Goal: Task Accomplishment & Management: Manage account settings

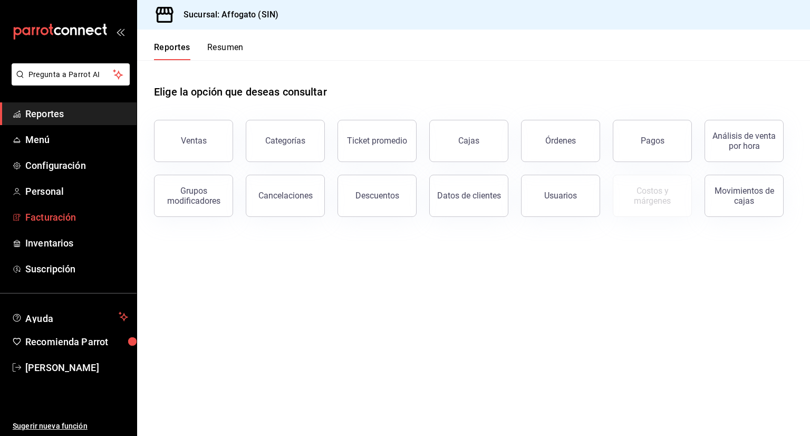
click at [63, 217] on span "Facturación" at bounding box center [76, 217] width 103 height 14
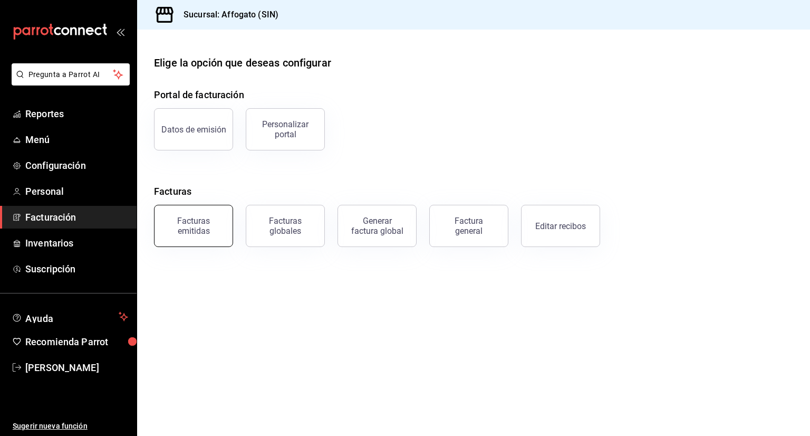
click at [186, 224] on div "Facturas emitidas" at bounding box center [193, 226] width 65 height 20
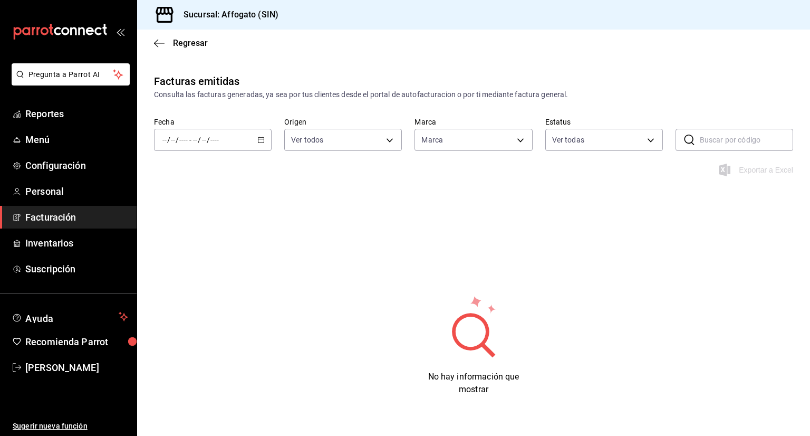
type input "bbc168be-d95f-4a83-8cf4-7438ee6b39ac"
click at [259, 139] on \(Stroke\) "button" at bounding box center [262, 139] width 6 height 1
click at [199, 245] on span "Mes actual" at bounding box center [204, 242] width 82 height 11
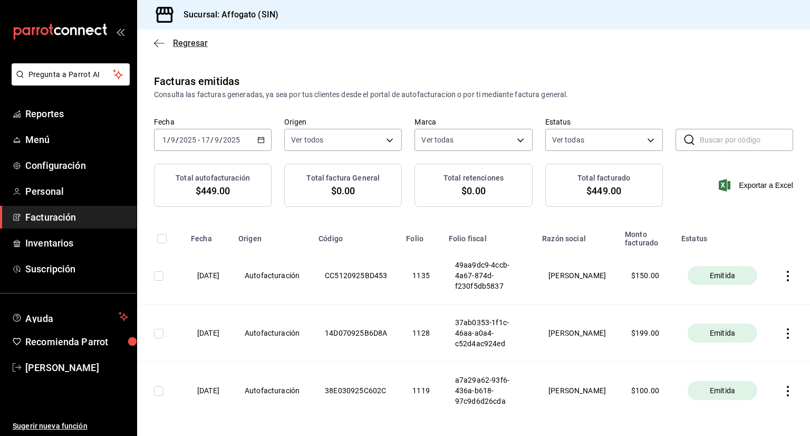
click at [156, 42] on icon "button" at bounding box center [156, 43] width 4 height 8
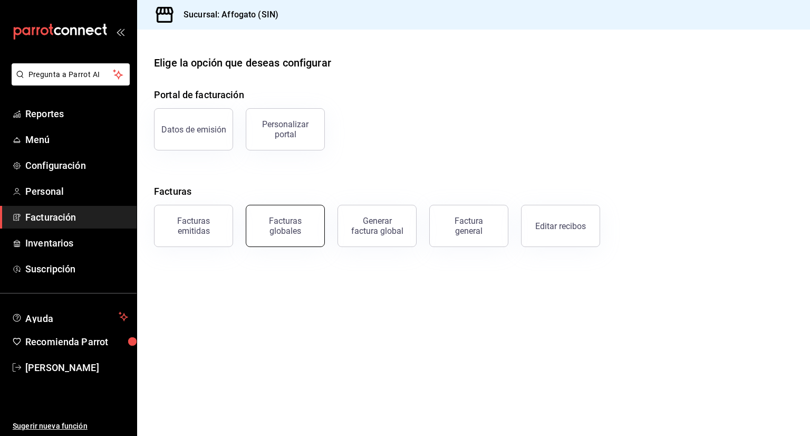
click at [279, 233] on div "Facturas globales" at bounding box center [285, 226] width 65 height 20
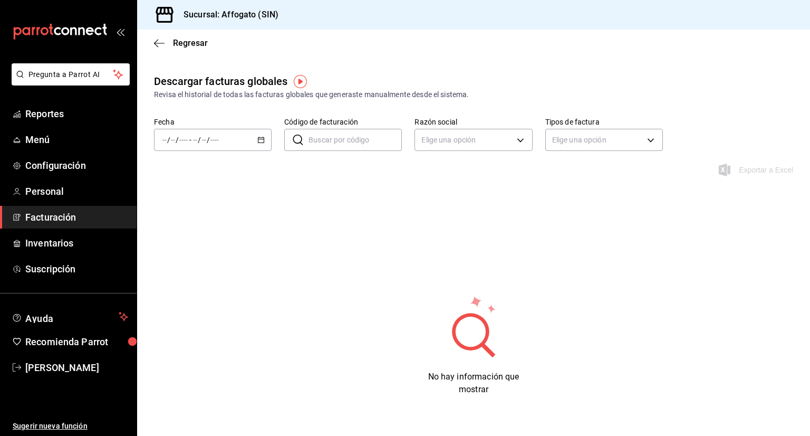
click at [262, 139] on \(Stroke\) "button" at bounding box center [262, 139] width 6 height 1
click at [200, 238] on span "Mes actual" at bounding box center [204, 242] width 82 height 11
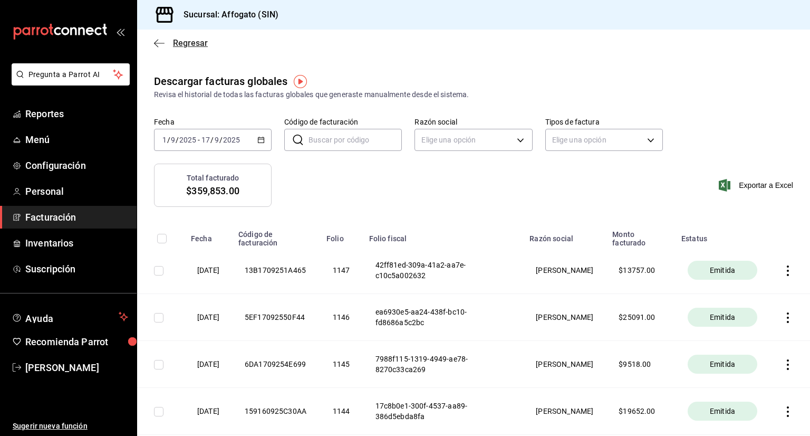
click at [156, 44] on icon "button" at bounding box center [156, 43] width 4 height 8
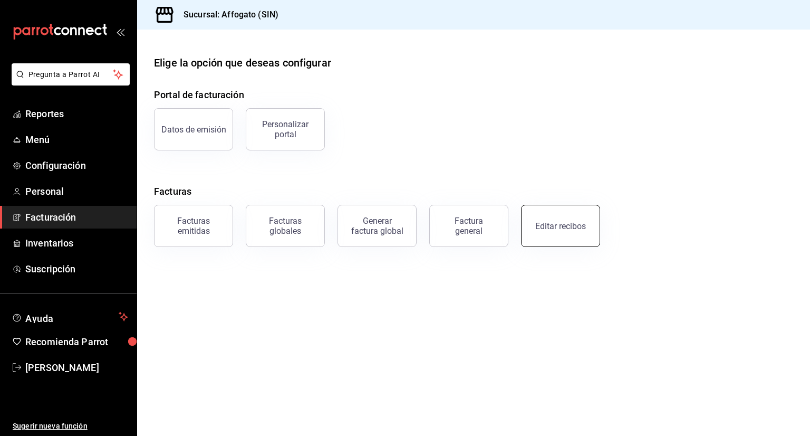
click at [577, 226] on div "Editar recibos" at bounding box center [561, 226] width 51 height 10
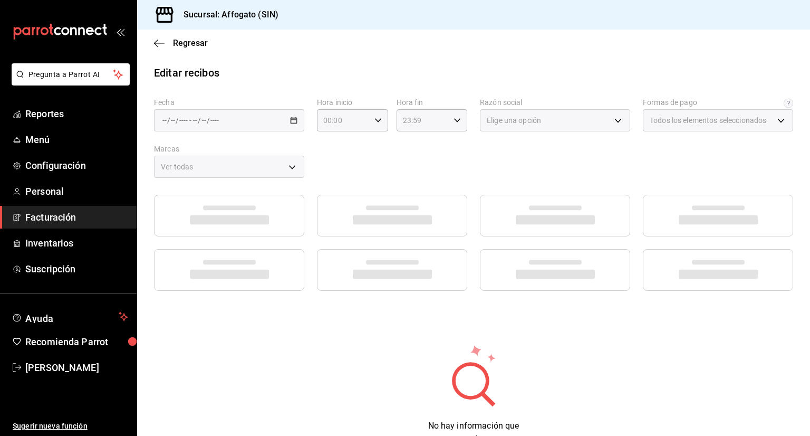
type input "1db67f47-450b-4ae6-8e35-7ef6388c7fc5"
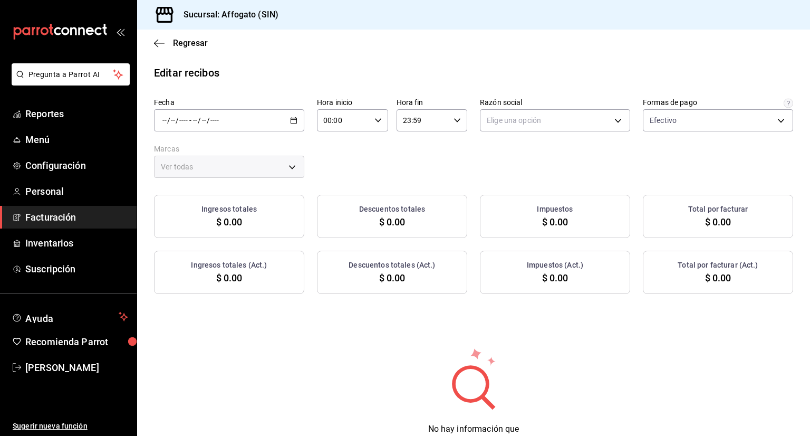
click at [293, 119] on \(Stroke\) "button" at bounding box center [294, 119] width 6 height 1
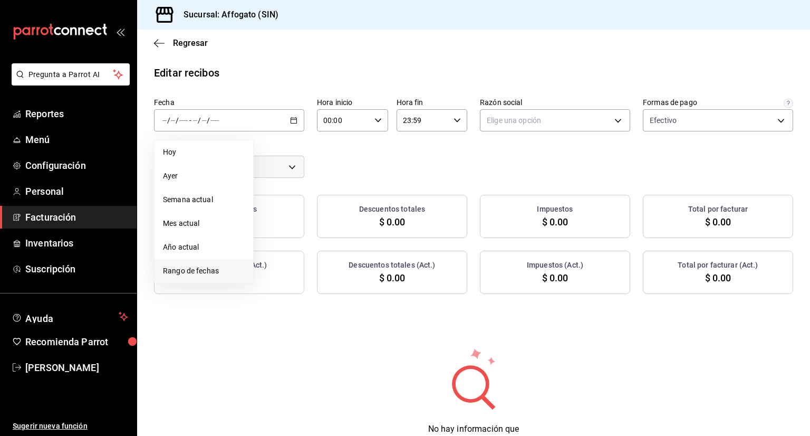
click at [209, 272] on span "Rango de fechas" at bounding box center [204, 270] width 82 height 11
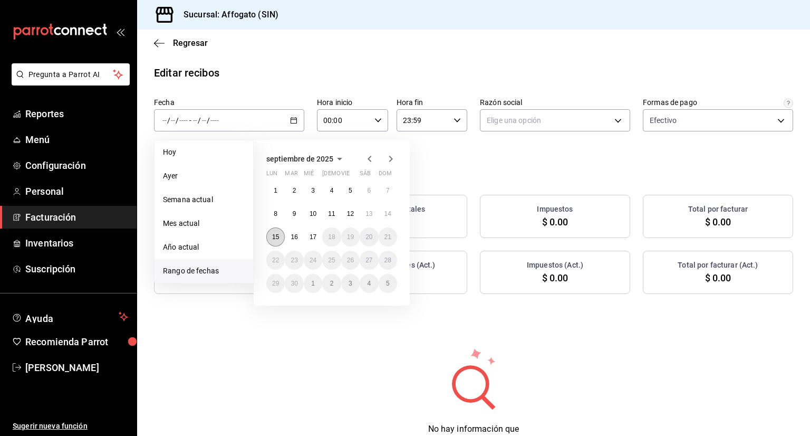
click at [274, 234] on abbr "15" at bounding box center [275, 236] width 7 height 7
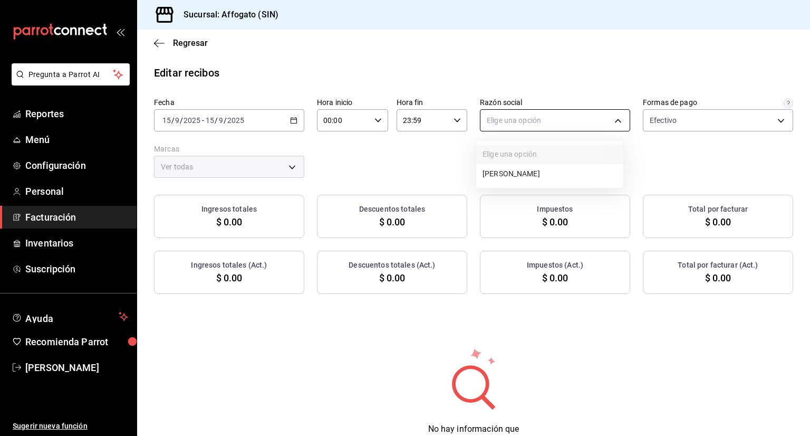
click at [615, 115] on body "Pregunta a Parrot AI Reportes Menú Configuración Personal Facturación Inventari…" at bounding box center [405, 218] width 810 height 436
click at [545, 174] on li "[PERSON_NAME]" at bounding box center [549, 174] width 147 height 20
type input "75c015e8-5138-4c17-886d-1abe1406d2d4"
type input "bbc168be-d95f-4a83-8cf4-7438ee6b39ac"
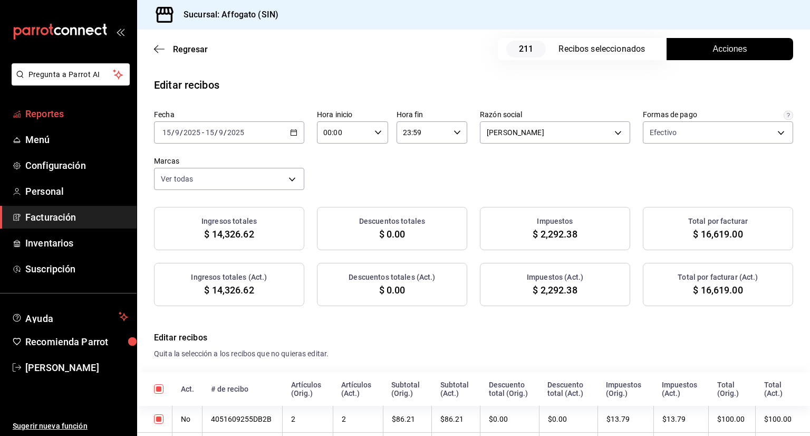
click at [60, 111] on span "Reportes" at bounding box center [76, 114] width 103 height 14
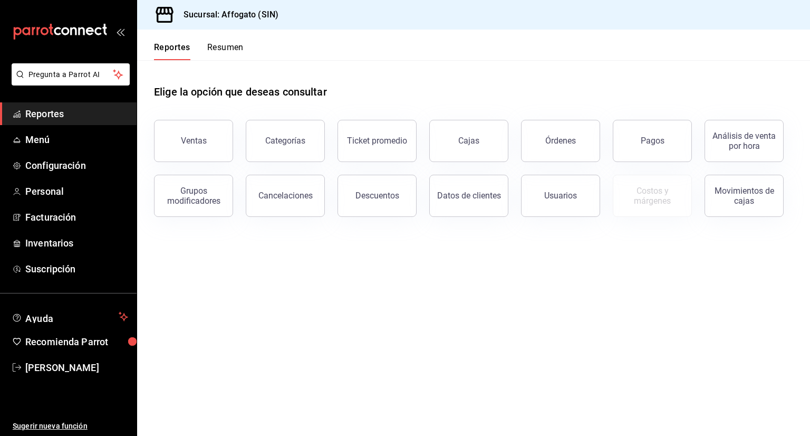
click at [242, 45] on button "Resumen" at bounding box center [225, 51] width 36 height 18
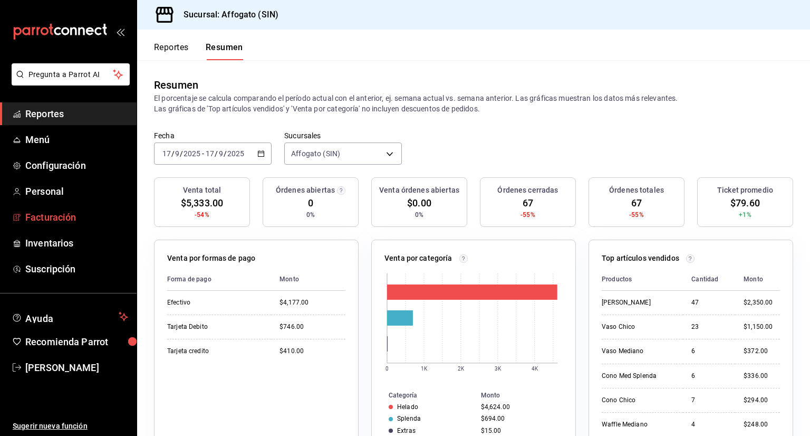
click at [63, 218] on span "Facturación" at bounding box center [76, 217] width 103 height 14
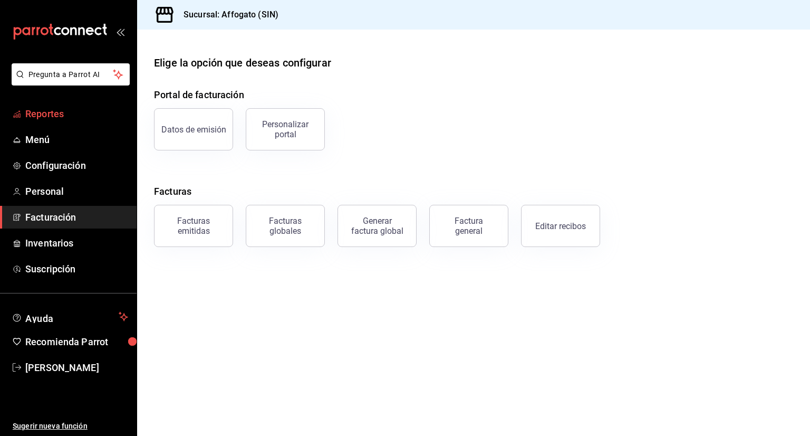
click at [62, 112] on span "Reportes" at bounding box center [76, 114] width 103 height 14
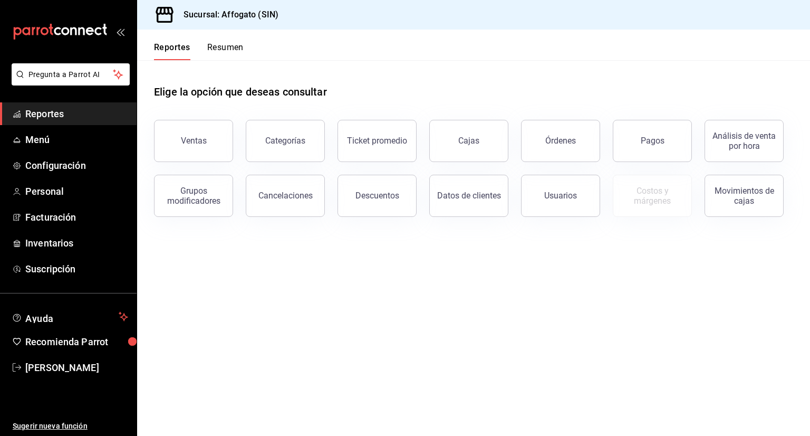
click at [237, 47] on button "Resumen" at bounding box center [225, 51] width 36 height 18
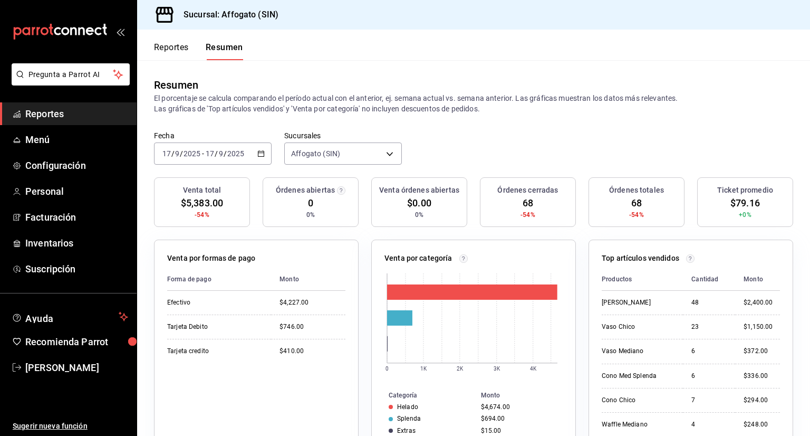
click at [263, 152] on icon "button" at bounding box center [260, 153] width 7 height 7
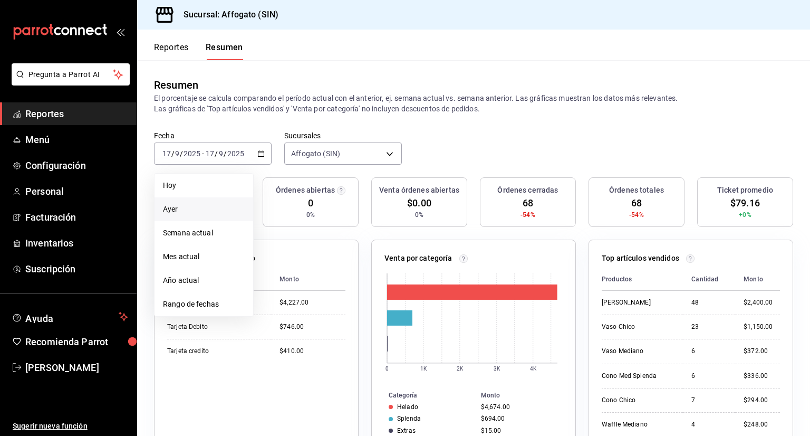
click at [180, 208] on span "Ayer" at bounding box center [204, 209] width 82 height 11
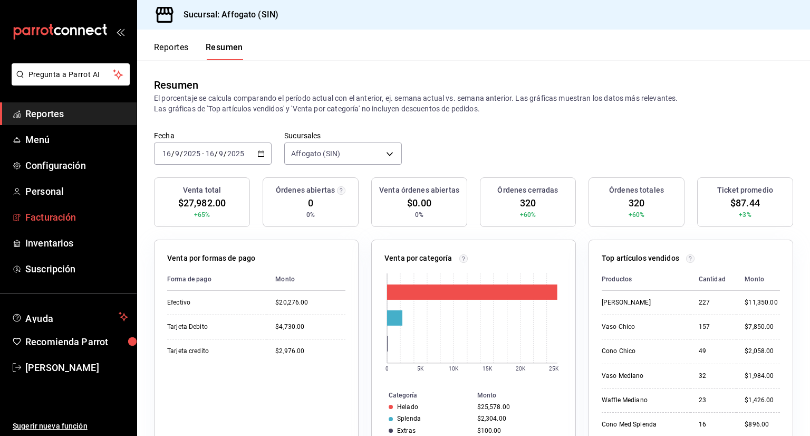
click at [75, 217] on span "Facturación" at bounding box center [76, 217] width 103 height 14
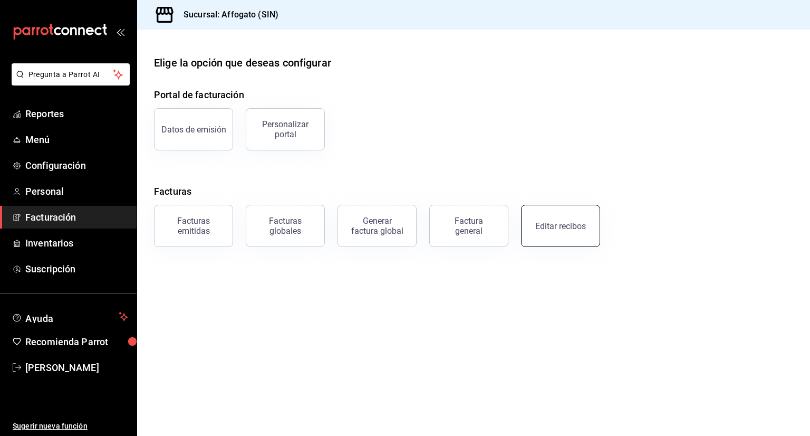
click at [568, 228] on div "Editar recibos" at bounding box center [561, 226] width 51 height 10
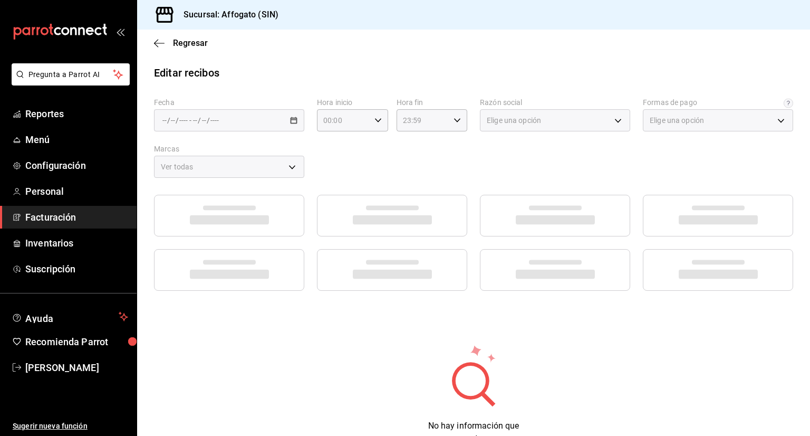
type input "1db67f47-450b-4ae6-8e35-7ef6388c7fc5"
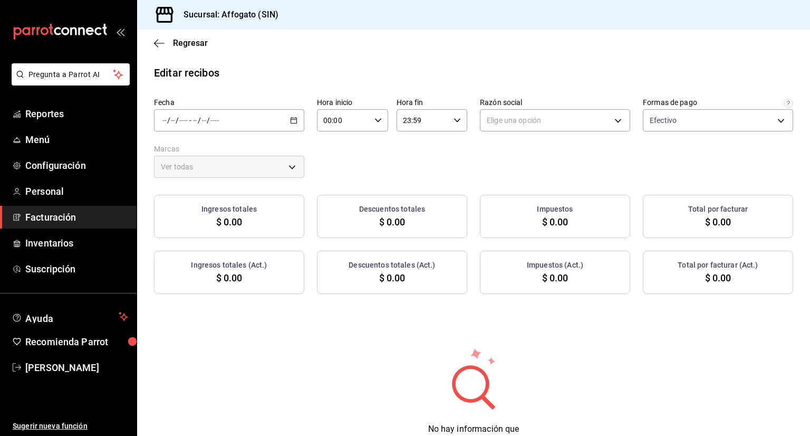
click at [295, 119] on \(Stroke\) "button" at bounding box center [294, 121] width 6 height 6
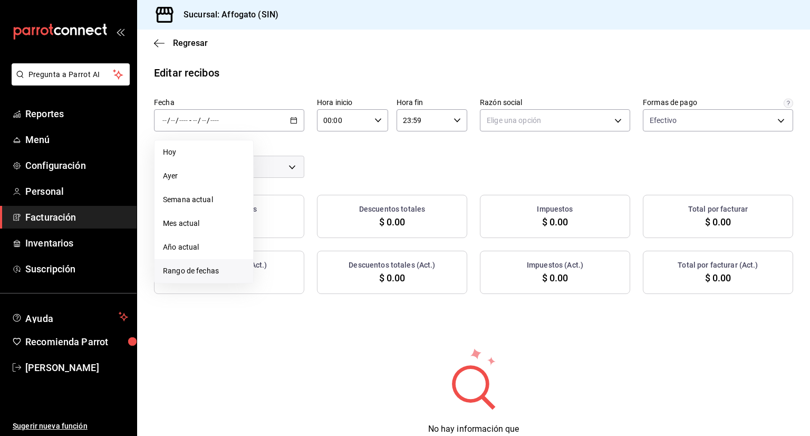
click at [213, 273] on span "Rango de fechas" at bounding box center [204, 270] width 82 height 11
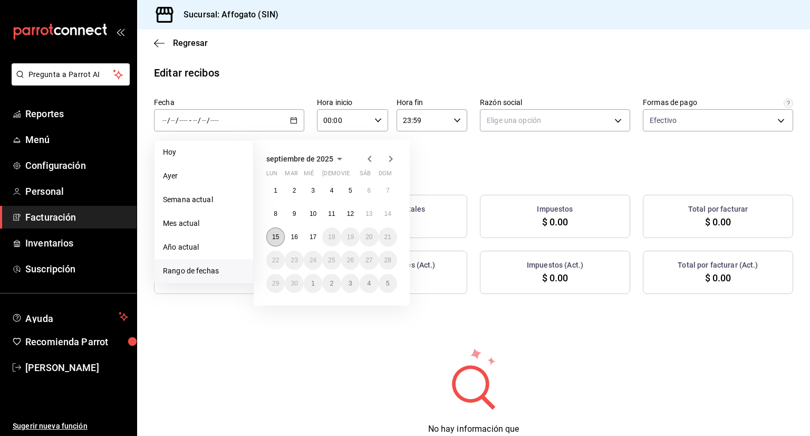
click at [277, 239] on abbr "15" at bounding box center [275, 236] width 7 height 7
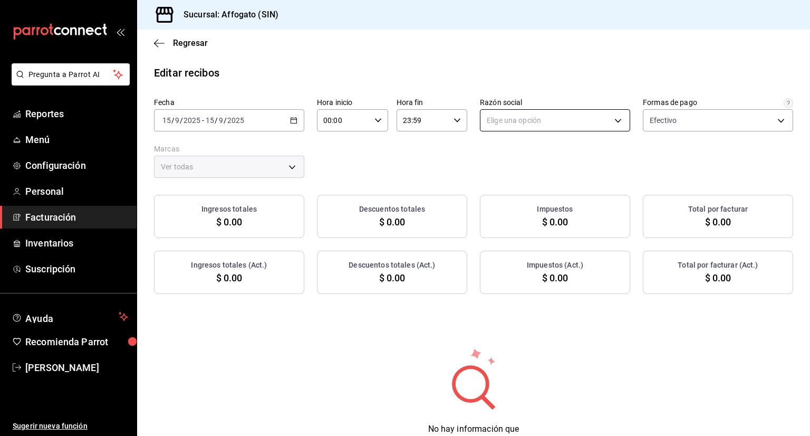
click at [614, 117] on body "Pregunta a Parrot AI Reportes Menú Configuración Personal Facturación Inventari…" at bounding box center [405, 218] width 810 height 436
click at [570, 171] on li "[PERSON_NAME]" at bounding box center [549, 174] width 147 height 20
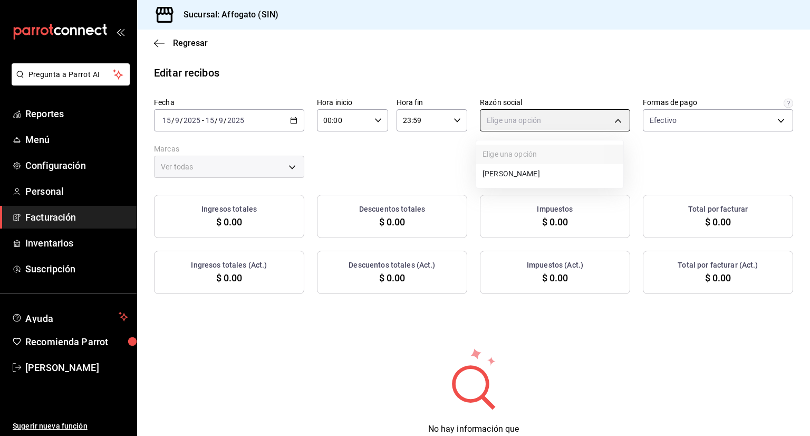
type input "75c015e8-5138-4c17-886d-1abe1406d2d4"
type input "bbc168be-d95f-4a83-8cf4-7438ee6b39ac"
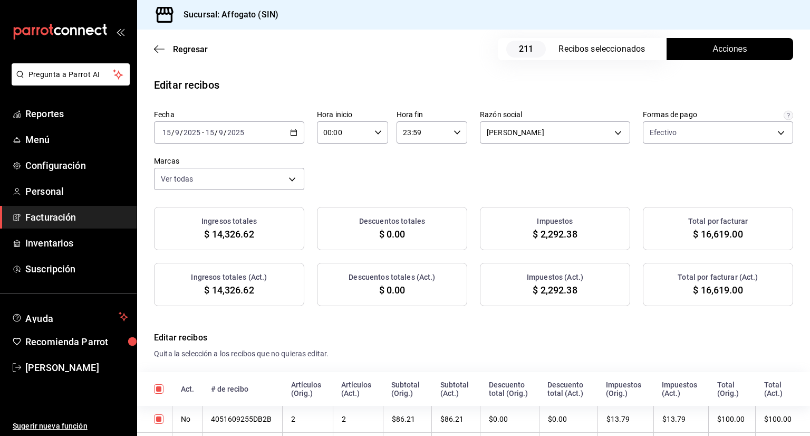
click at [728, 47] on span "Acciones" at bounding box center [730, 49] width 34 height 13
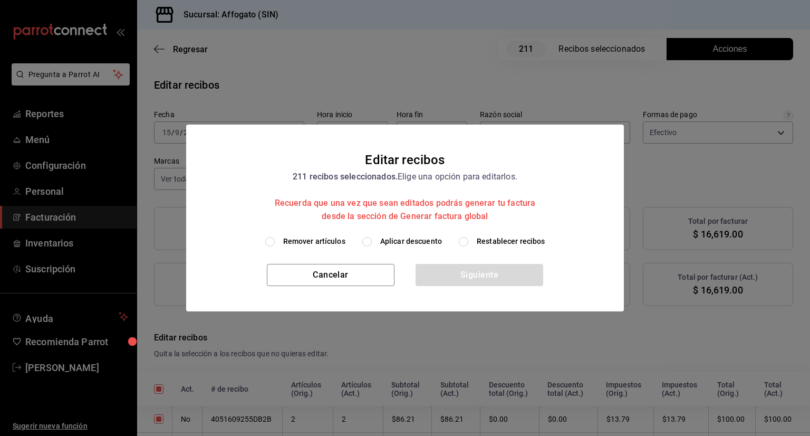
click at [271, 242] on input "Remover artículos" at bounding box center [269, 241] width 9 height 9
radio input "true"
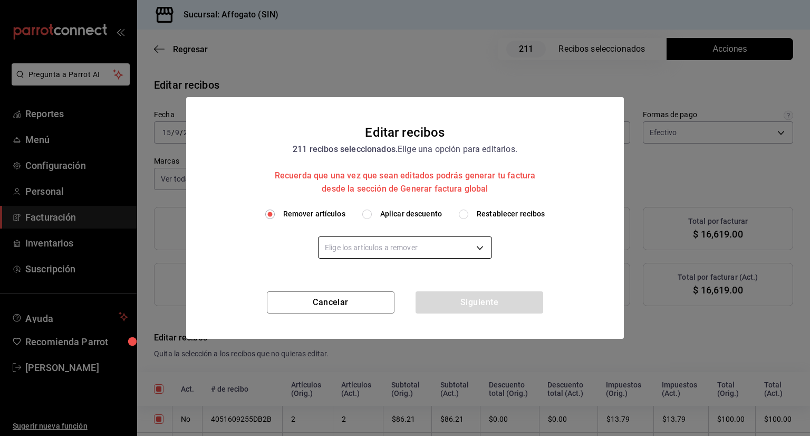
click at [482, 245] on body "Pregunta a Parrot AI Reportes Menú Configuración Personal Facturación Inventari…" at bounding box center [405, 218] width 810 height 436
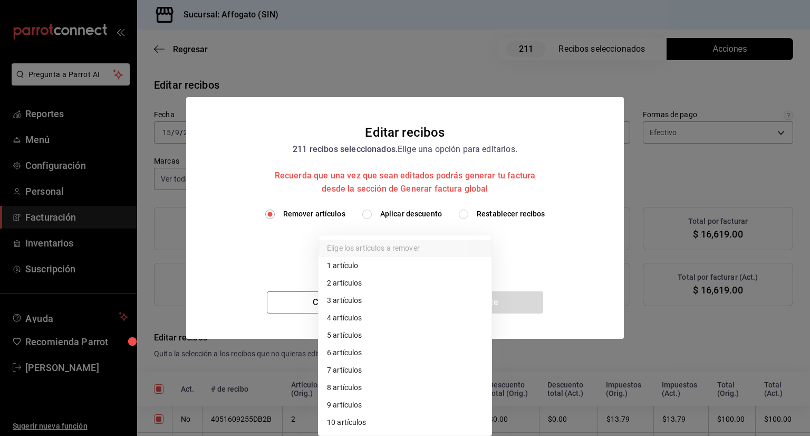
click at [355, 266] on li "1 artículo" at bounding box center [405, 265] width 173 height 17
type input "1"
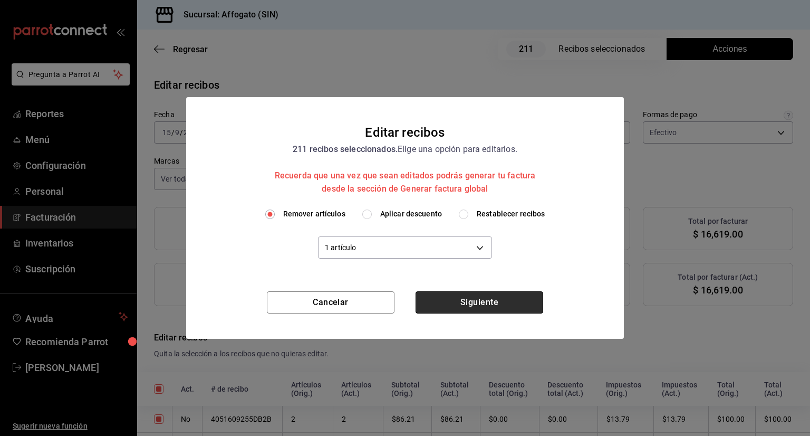
click at [493, 304] on button "Siguiente" at bounding box center [480, 302] width 128 height 22
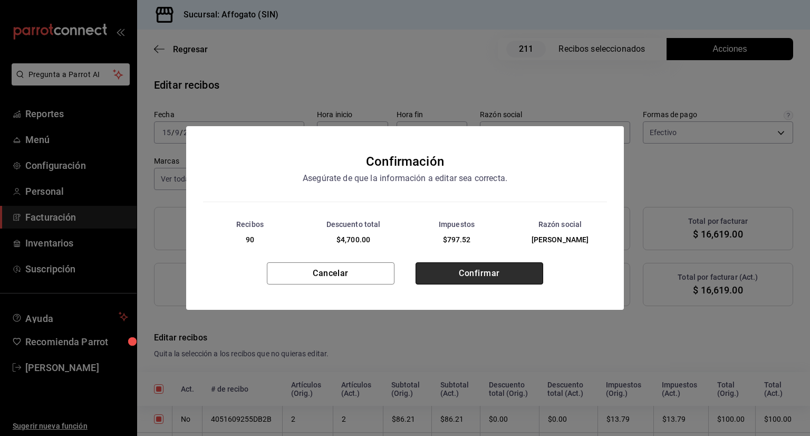
click at [462, 263] on button "Confirmar" at bounding box center [480, 273] width 128 height 22
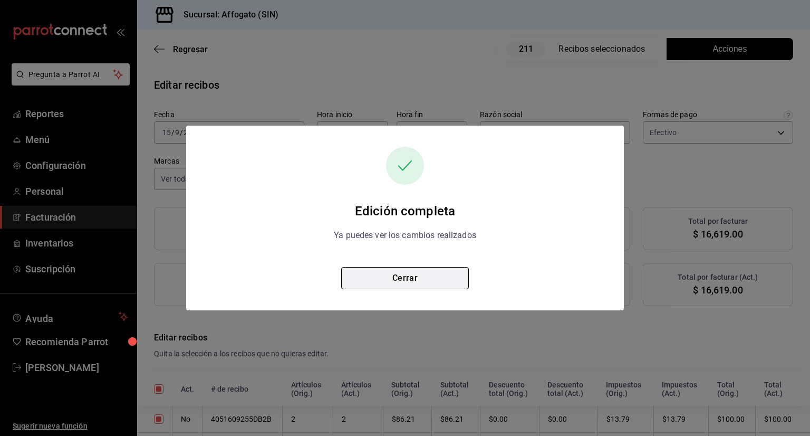
click at [410, 281] on button "Cerrar" at bounding box center [405, 278] width 128 height 22
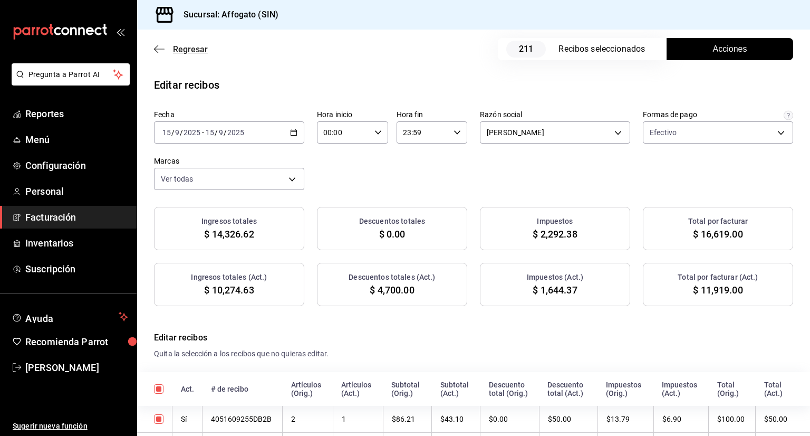
click at [158, 50] on icon "button" at bounding box center [159, 48] width 11 height 9
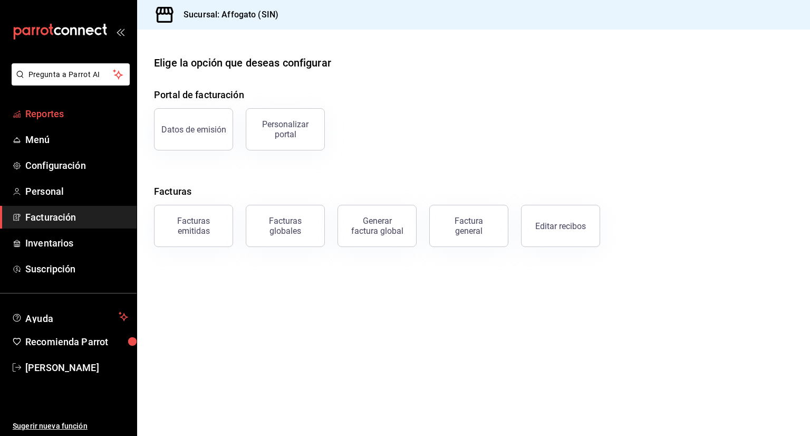
click at [57, 114] on span "Reportes" at bounding box center [76, 114] width 103 height 14
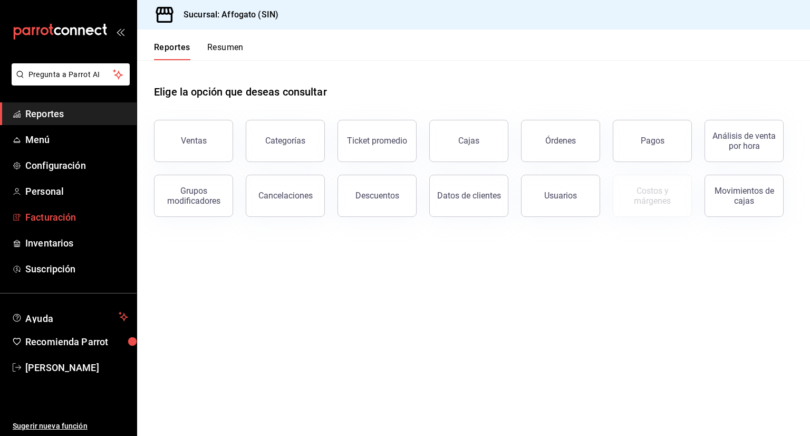
click at [74, 216] on span "Facturación" at bounding box center [76, 217] width 103 height 14
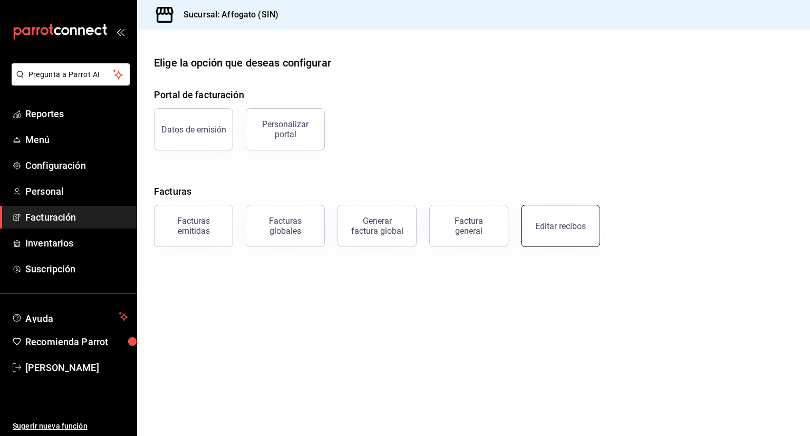
click at [559, 232] on button "Editar recibos" at bounding box center [560, 226] width 79 height 42
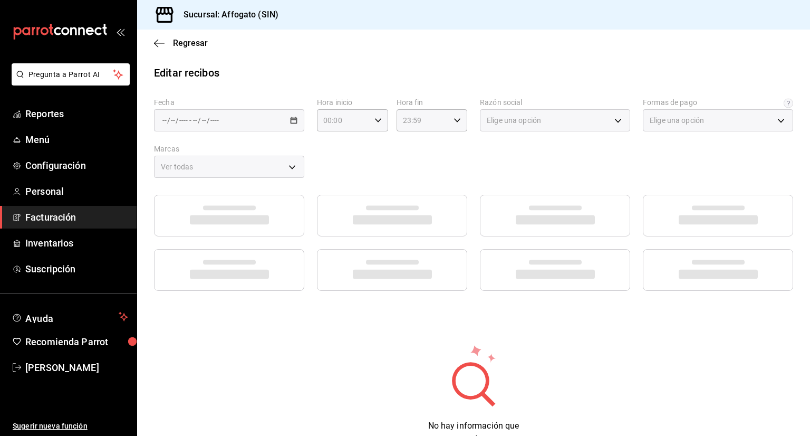
type input "1db67f47-450b-4ae6-8e35-7ef6388c7fc5"
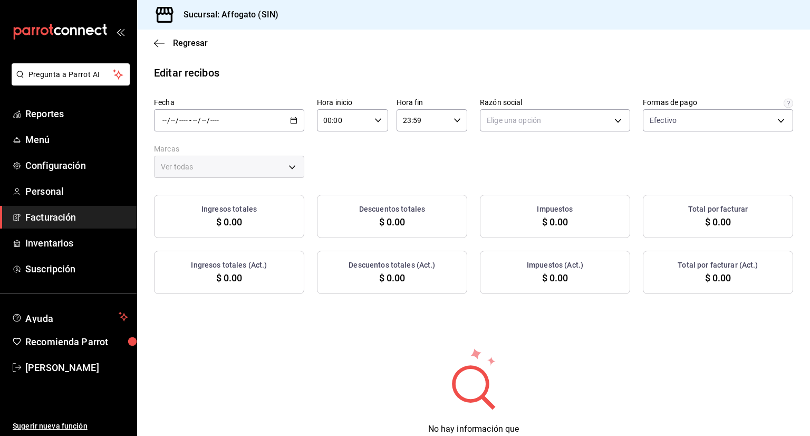
click at [292, 114] on div "/ / - / /" at bounding box center [229, 120] width 150 height 22
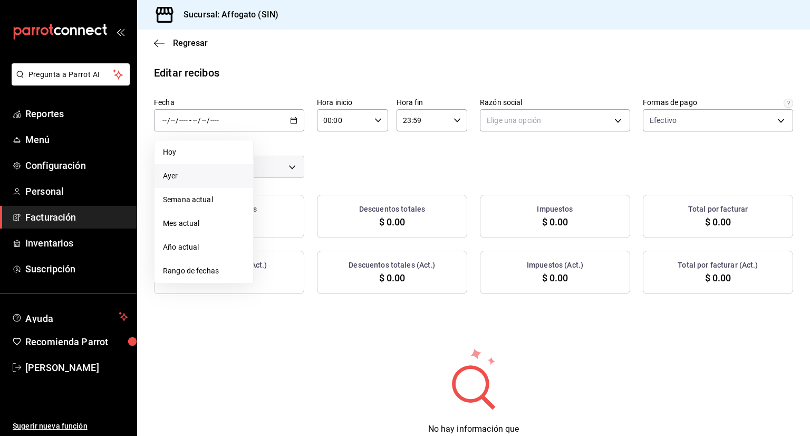
click at [190, 172] on span "Ayer" at bounding box center [204, 175] width 82 height 11
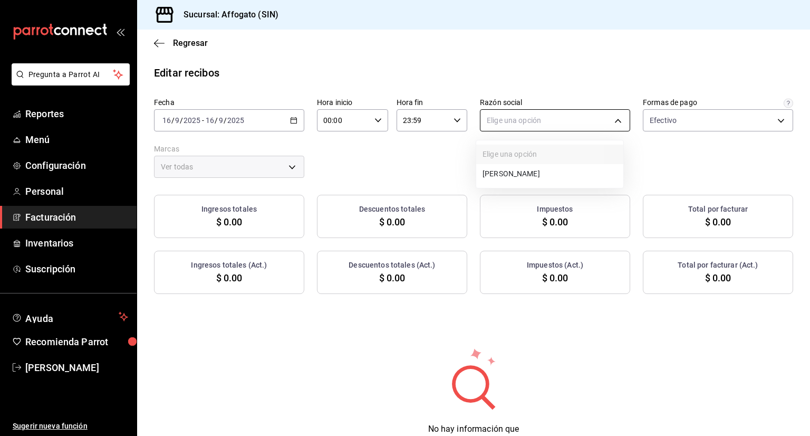
click at [614, 119] on body "Pregunta a Parrot AI Reportes Menú Configuración Personal Facturación Inventari…" at bounding box center [405, 218] width 810 height 436
click at [559, 172] on li "[PERSON_NAME]" at bounding box center [549, 174] width 147 height 20
type input "75c015e8-5138-4c17-886d-1abe1406d2d4"
type input "bbc168be-d95f-4a83-8cf4-7438ee6b39ac"
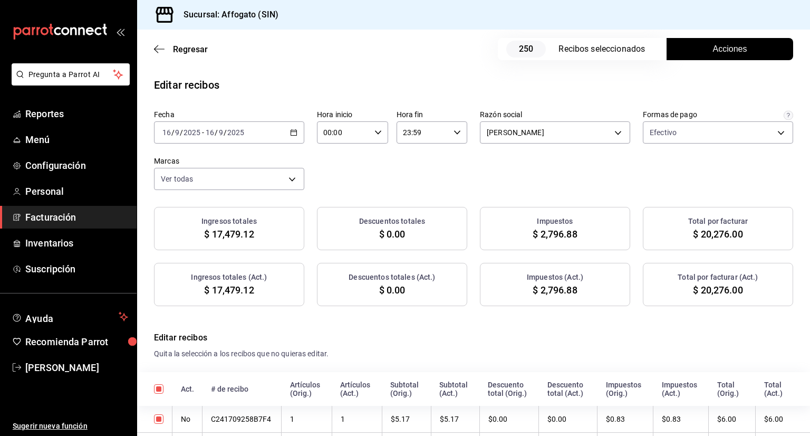
click at [718, 52] on span "Acciones" at bounding box center [730, 49] width 34 height 13
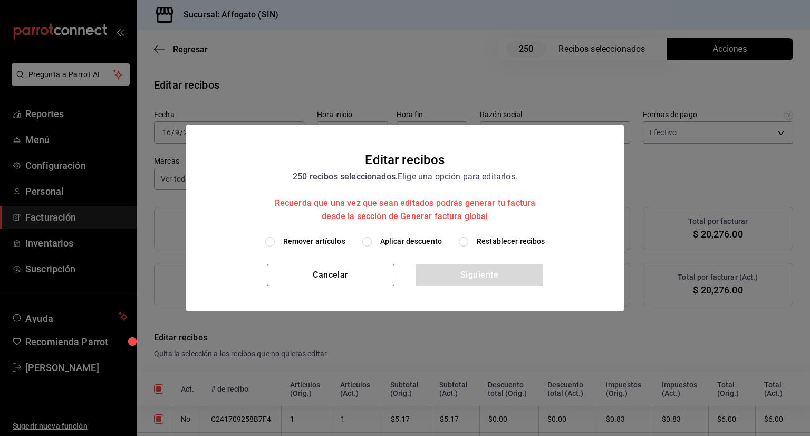
click at [272, 241] on input "Remover artículos" at bounding box center [269, 241] width 9 height 9
radio input "true"
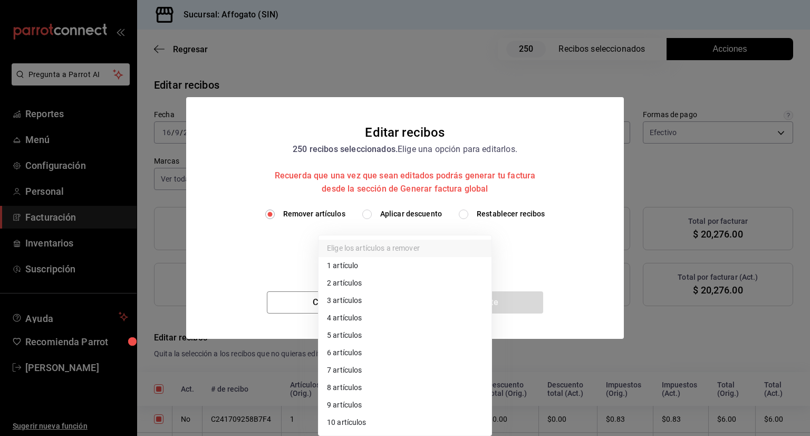
click at [484, 243] on body "Pregunta a Parrot AI Reportes Menú Configuración Personal Facturación Inventari…" at bounding box center [405, 218] width 810 height 436
click at [350, 265] on li "1 artículo" at bounding box center [405, 265] width 173 height 17
type input "1"
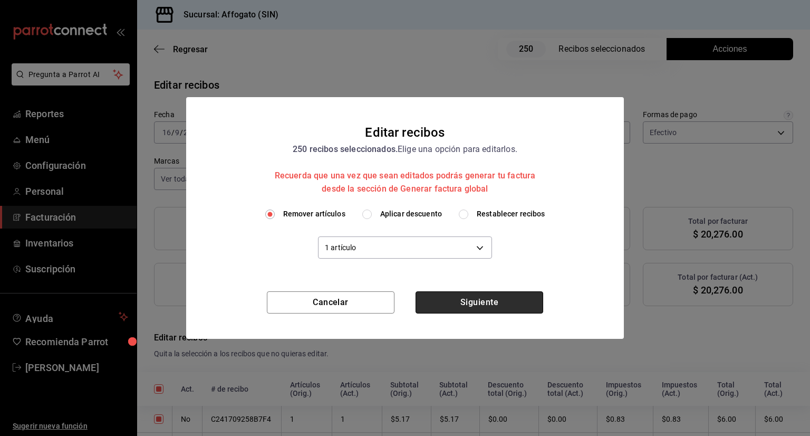
click at [473, 299] on button "Siguiente" at bounding box center [480, 302] width 128 height 22
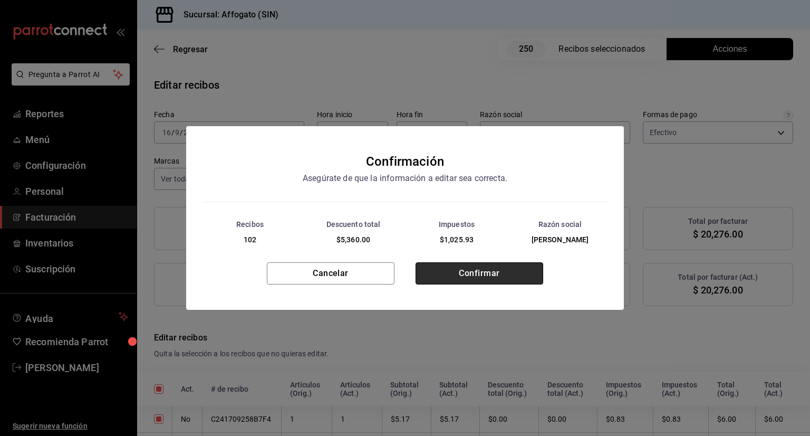
click at [476, 271] on button "Confirmar" at bounding box center [480, 273] width 128 height 22
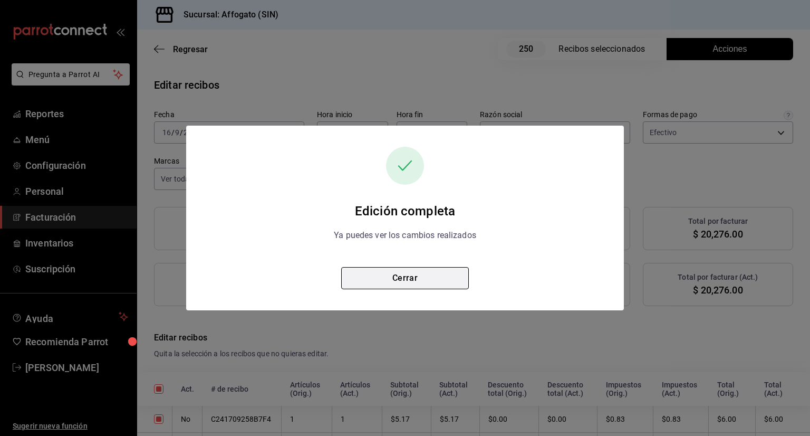
click at [415, 279] on button "Cerrar" at bounding box center [405, 278] width 128 height 22
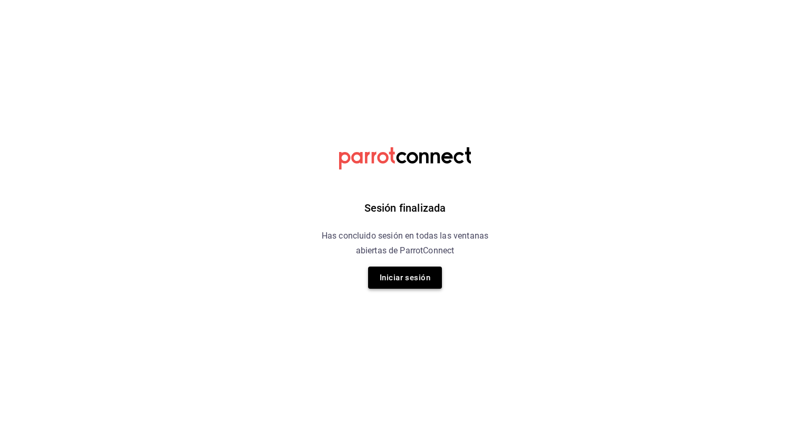
click at [413, 283] on button "Iniciar sesión" at bounding box center [405, 277] width 74 height 22
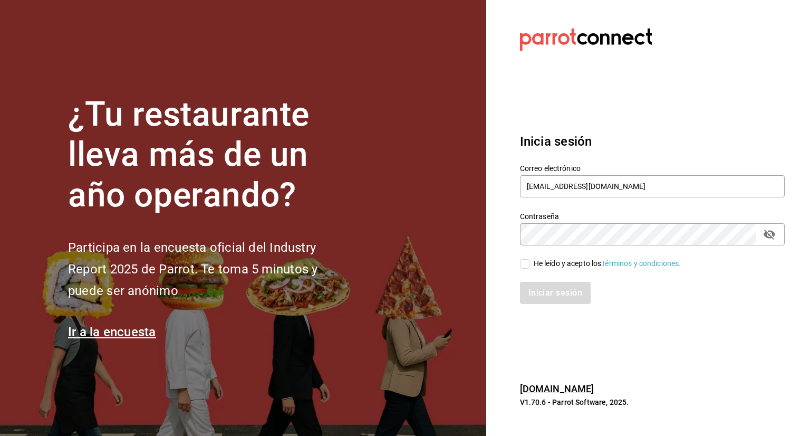
click at [521, 267] on input "He leído y acepto los Términos y condiciones." at bounding box center [524, 263] width 9 height 9
checkbox input "true"
click at [554, 291] on button "Iniciar sesión" at bounding box center [556, 293] width 72 height 22
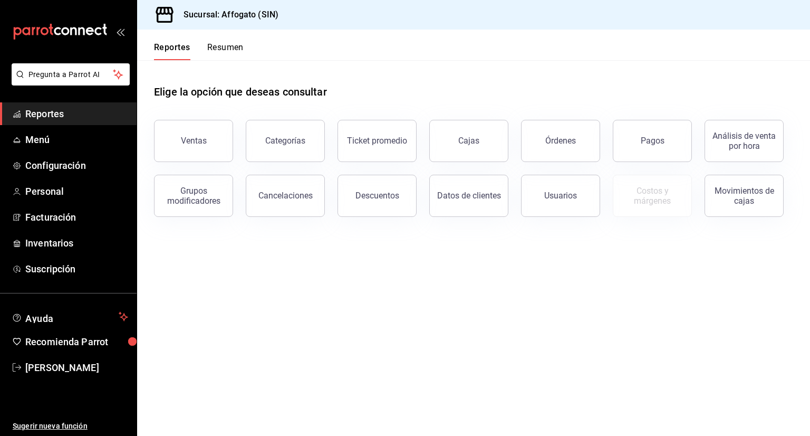
click at [70, 109] on span "Reportes" at bounding box center [76, 114] width 103 height 14
click at [236, 44] on button "Resumen" at bounding box center [225, 51] width 36 height 18
